Goal: Transaction & Acquisition: Purchase product/service

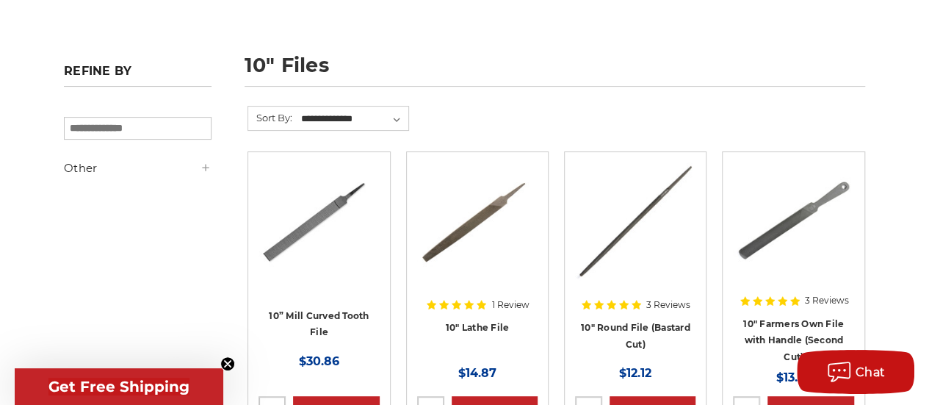
scroll to position [220, 0]
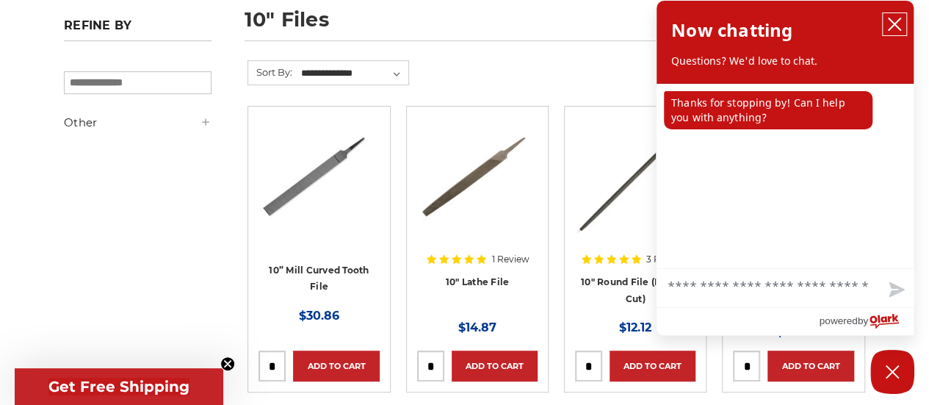
click at [897, 21] on icon "close chatbox" at bounding box center [895, 24] width 12 height 12
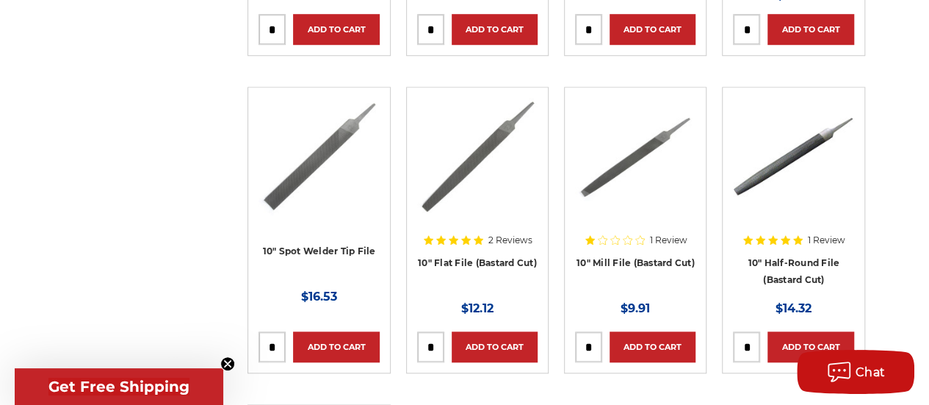
scroll to position [588, 0]
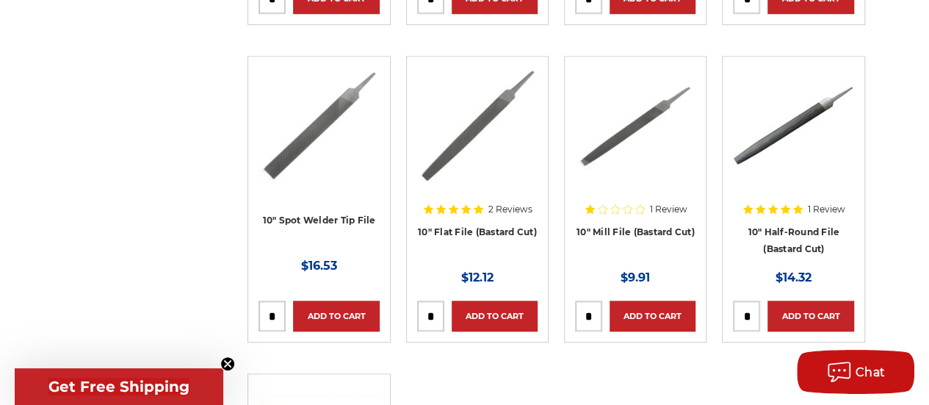
click at [333, 218] on div at bounding box center [319, 146] width 120 height 159
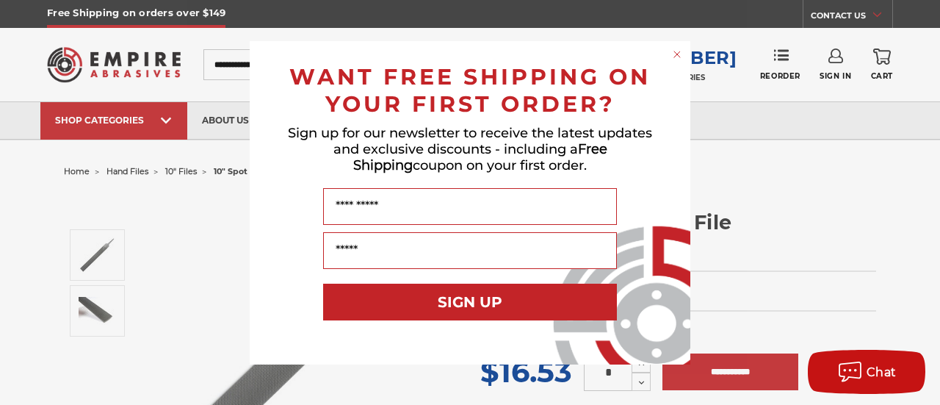
click at [674, 58] on circle "Close dialog" at bounding box center [678, 54] width 14 height 14
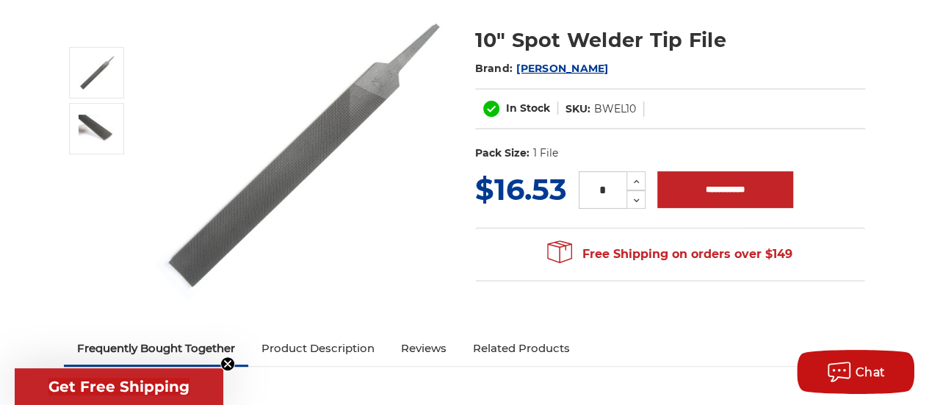
scroll to position [220, 0]
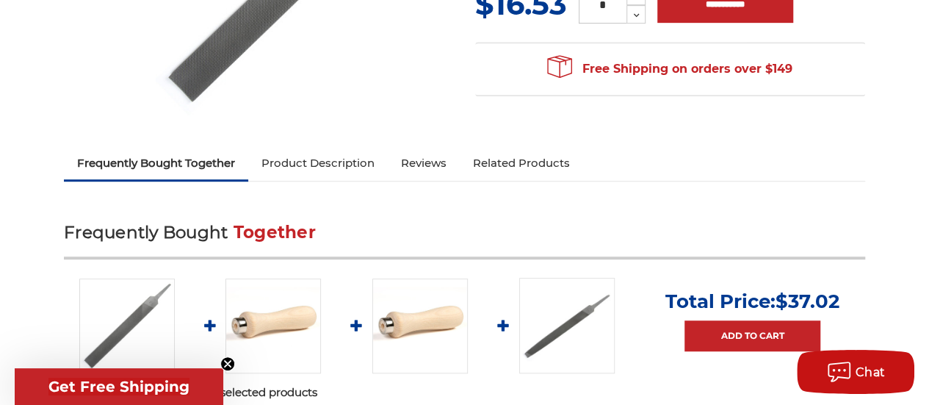
click at [347, 164] on link "Product Description" at bounding box center [318, 163] width 140 height 32
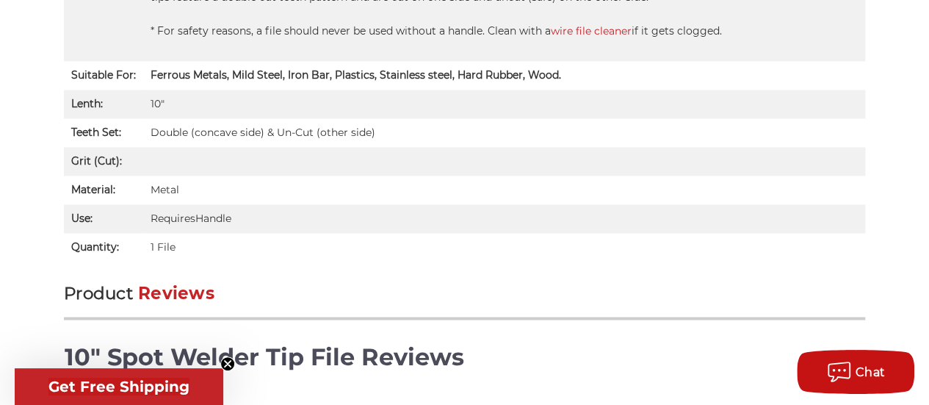
scroll to position [1107, 0]
